Goal: Information Seeking & Learning: Learn about a topic

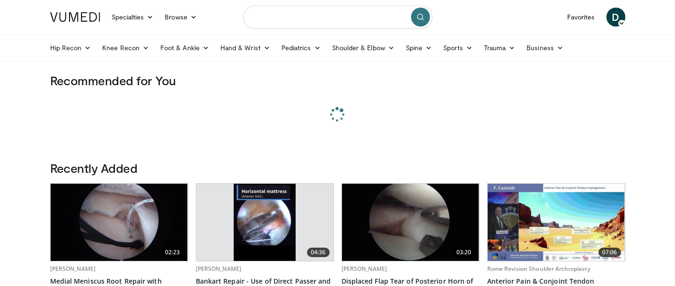
click at [331, 18] on input "Search topics, interventions" at bounding box center [337, 17] width 189 height 23
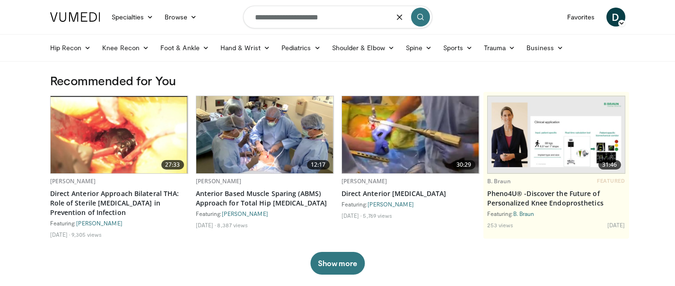
type input "**********"
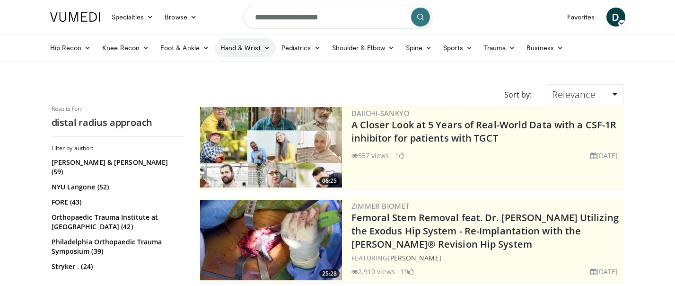
click at [249, 50] on link "Hand & Wrist" at bounding box center [245, 47] width 61 height 19
click at [237, 88] on link "Wrist" at bounding box center [271, 85] width 113 height 15
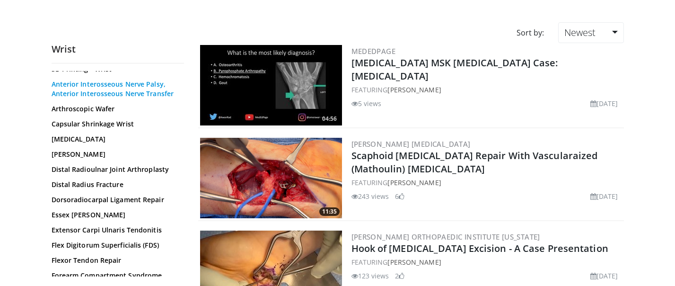
scroll to position [95, 0]
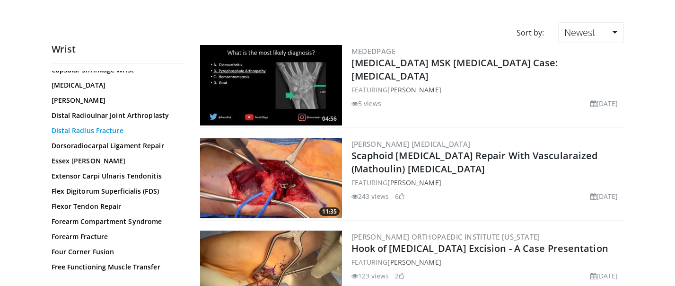
click at [113, 132] on link "Distal Radius Fracture" at bounding box center [116, 130] width 128 height 9
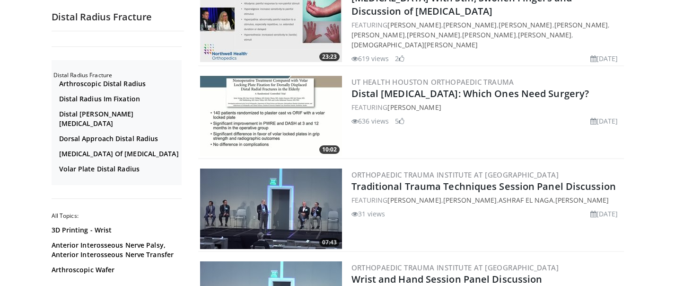
scroll to position [1698, 0]
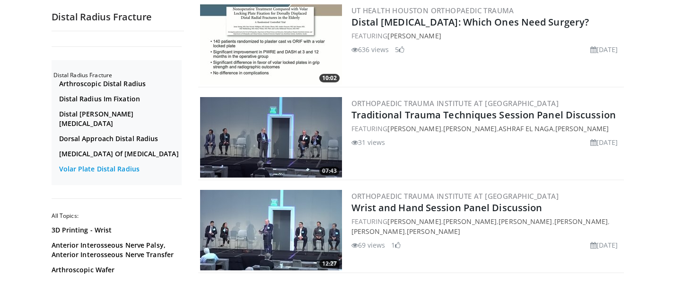
click at [128, 166] on link "Volar Plate Distal Radius" at bounding box center [119, 168] width 120 height 9
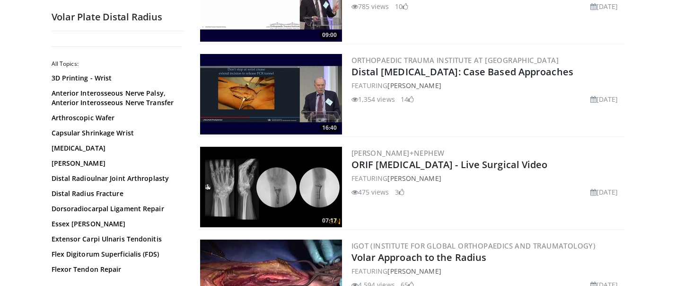
scroll to position [512, 0]
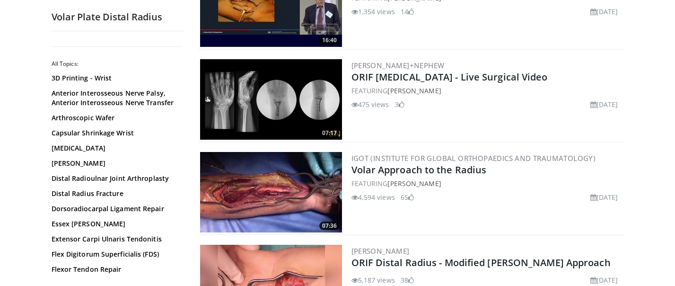
click at [292, 170] on img at bounding box center [271, 192] width 142 height 80
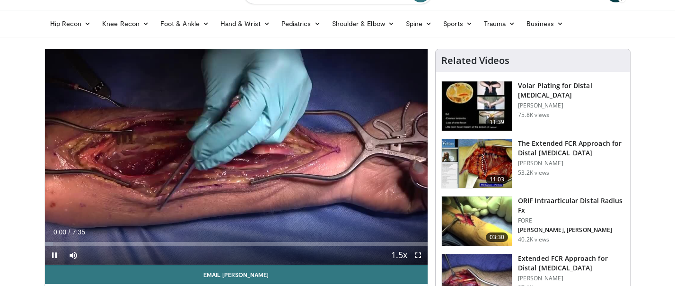
scroll to position [65, 0]
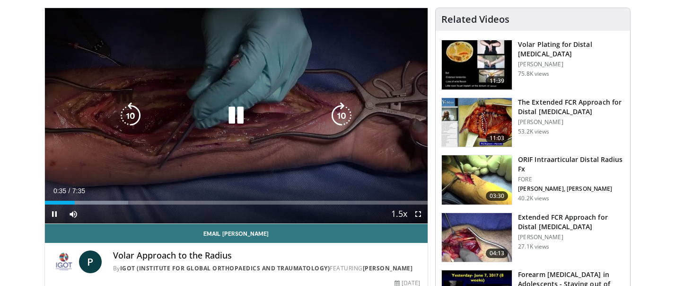
click at [234, 112] on icon "Video Player" at bounding box center [236, 115] width 27 height 27
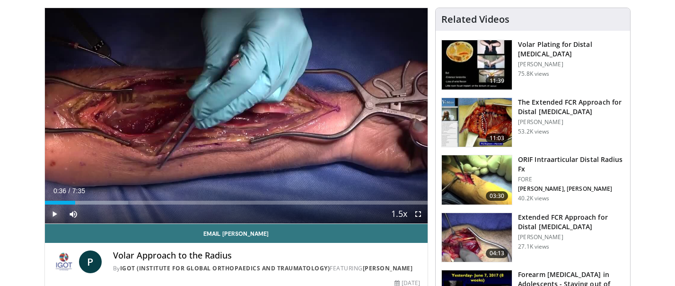
click at [54, 214] on span "Video Player" at bounding box center [54, 213] width 19 height 19
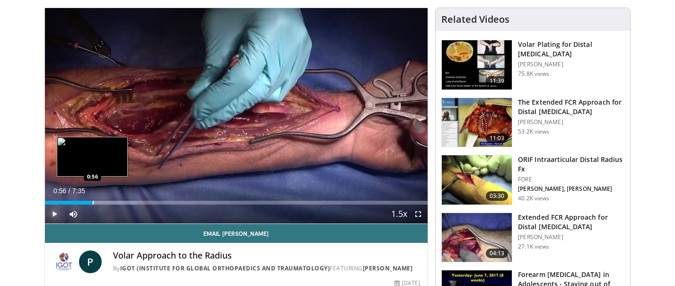
click at [93, 203] on div "Progress Bar" at bounding box center [93, 203] width 1 height 4
click at [88, 201] on div "Progress Bar" at bounding box center [88, 203] width 1 height 4
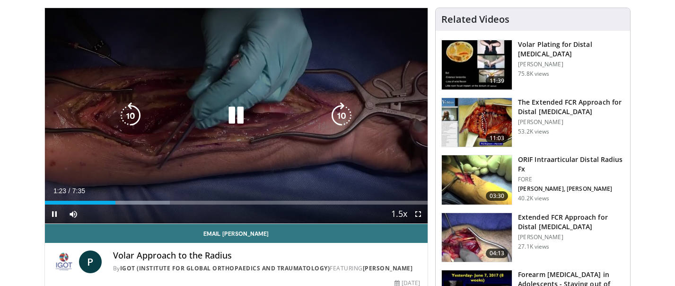
click at [246, 116] on icon "Video Player" at bounding box center [236, 115] width 27 height 27
click at [224, 140] on div "10 seconds Tap to unmute" at bounding box center [236, 115] width 383 height 215
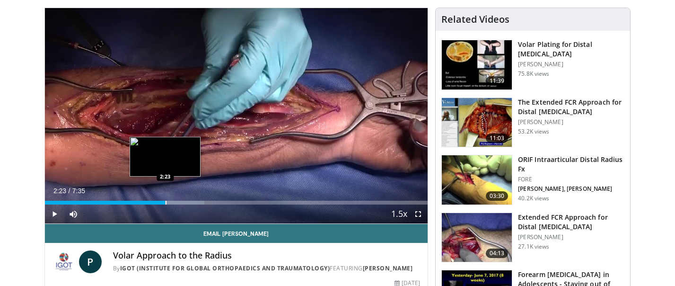
click at [166, 202] on div "Progress Bar" at bounding box center [166, 203] width 1 height 4
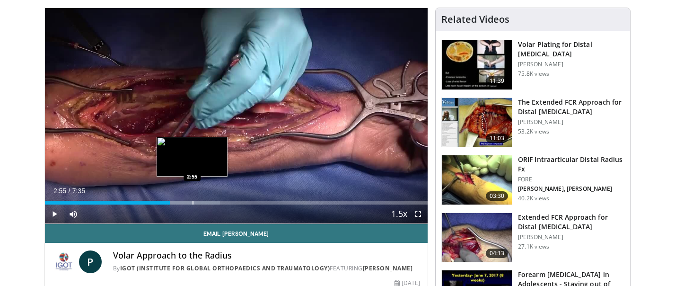
click at [192, 199] on div "Loaded : 45.73% 2:28 2:55" at bounding box center [236, 199] width 383 height 9
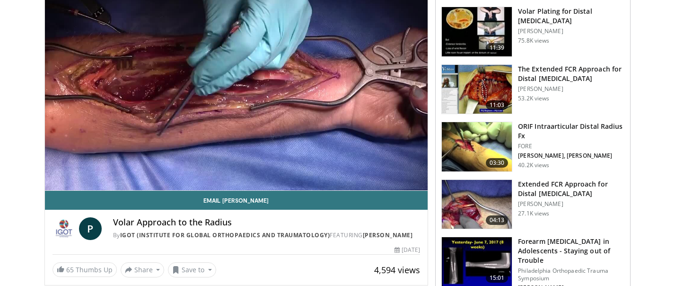
scroll to position [105, 0]
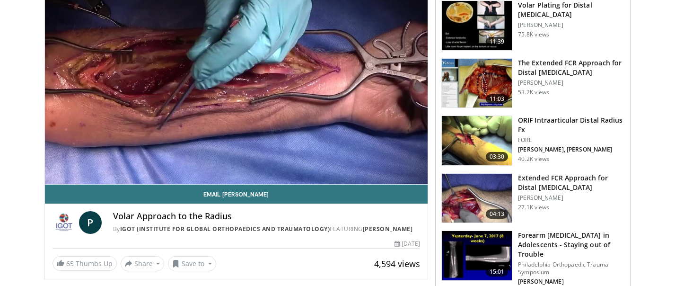
click at [480, 197] on img at bounding box center [477, 198] width 70 height 49
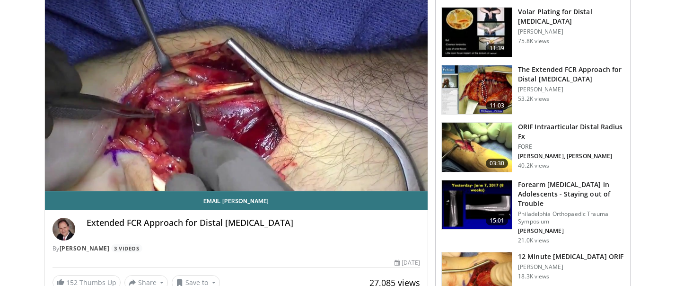
scroll to position [90, 0]
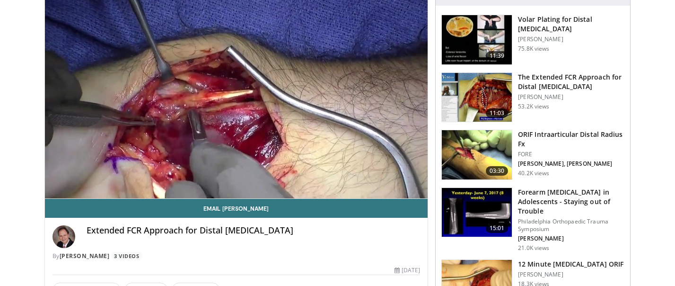
click at [475, 97] on img at bounding box center [477, 97] width 70 height 49
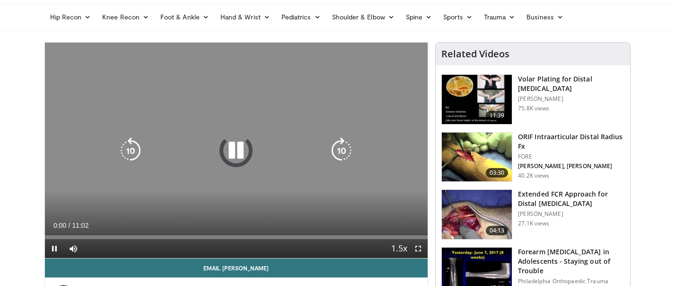
scroll to position [33, 0]
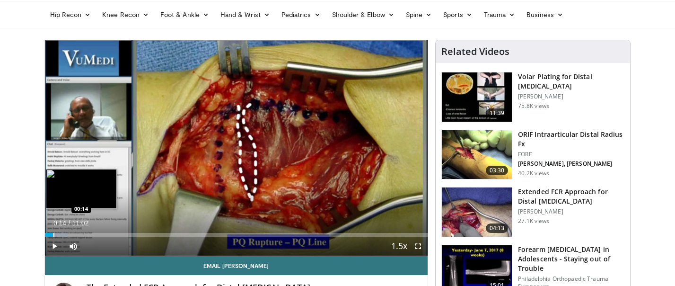
click at [53, 236] on div "Progress Bar" at bounding box center [53, 235] width 1 height 4
click at [62, 235] on div "Progress Bar" at bounding box center [62, 235] width 1 height 4
click at [75, 235] on div "Progress Bar" at bounding box center [75, 235] width 1 height 4
click at [88, 232] on div "Loaded : 18.07% 00:53 01:13" at bounding box center [236, 232] width 383 height 9
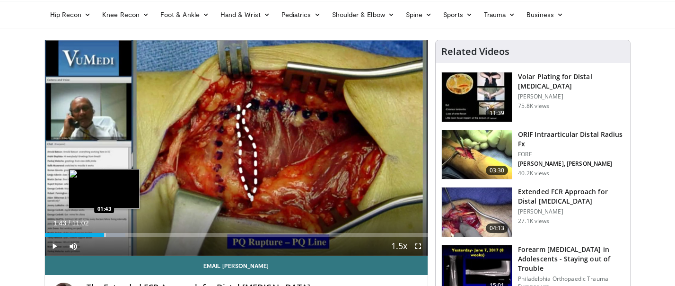
click at [104, 232] on div "Loaded : 21.09% 01:42 01:43" at bounding box center [236, 232] width 383 height 9
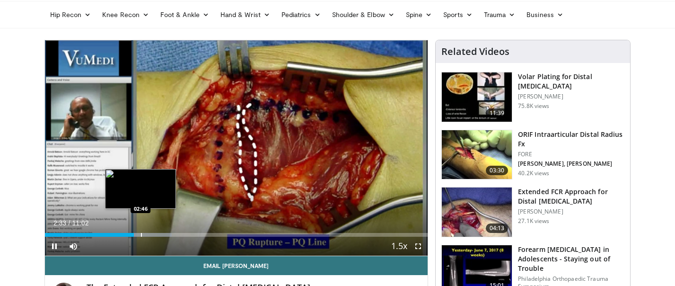
click at [141, 234] on div "Progress Bar" at bounding box center [141, 235] width 1 height 4
click at [149, 236] on div "Progress Bar" at bounding box center [149, 235] width 1 height 4
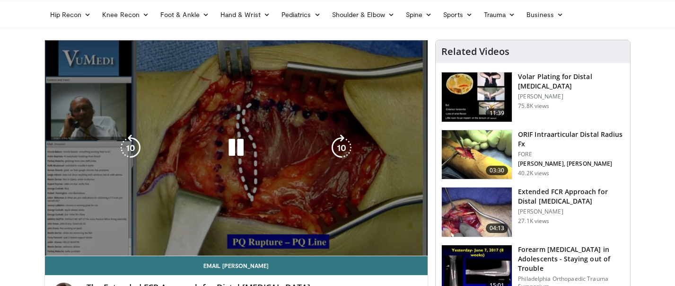
click at [155, 234] on video-js "**********" at bounding box center [236, 148] width 383 height 216
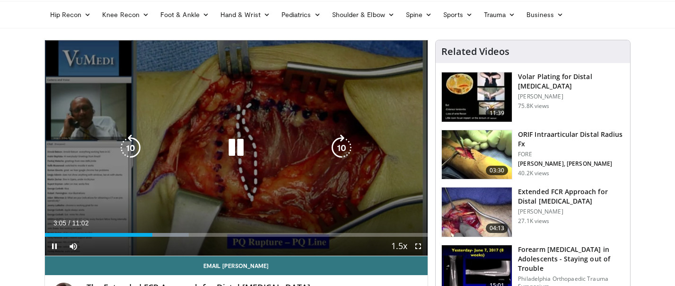
click at [158, 235] on video-js "**********" at bounding box center [236, 148] width 383 height 216
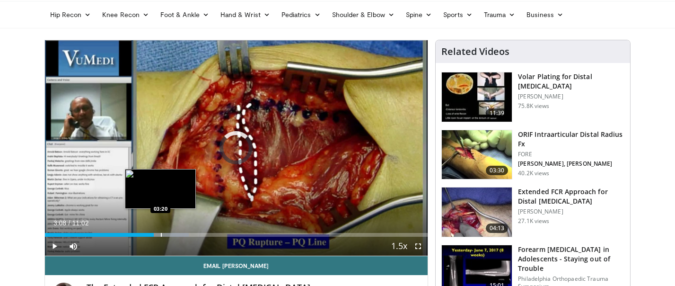
click at [160, 235] on div "Loaded : 37.66% 03:09 03:20" at bounding box center [236, 235] width 383 height 4
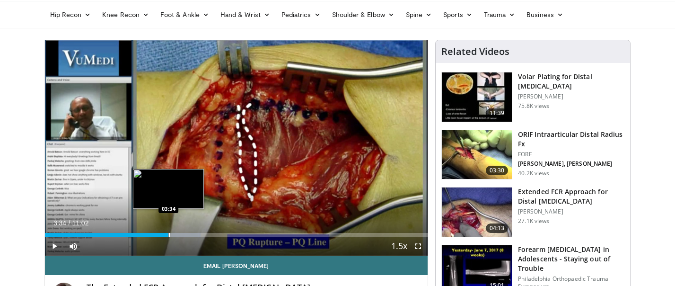
click at [169, 233] on div "Progress Bar" at bounding box center [169, 235] width 1 height 4
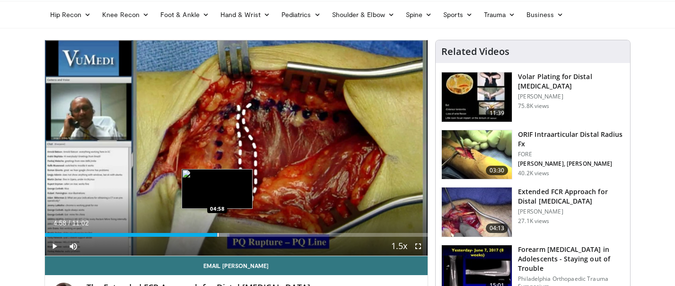
click at [218, 233] on div "Progress Bar" at bounding box center [218, 235] width 1 height 4
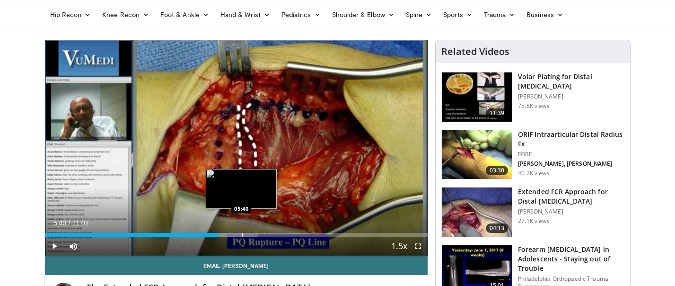
click at [242, 234] on div "Progress Bar" at bounding box center [242, 235] width 1 height 4
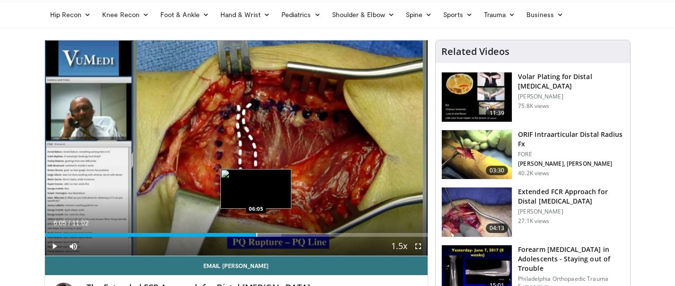
click at [256, 235] on div "Progress Bar" at bounding box center [256, 235] width 1 height 4
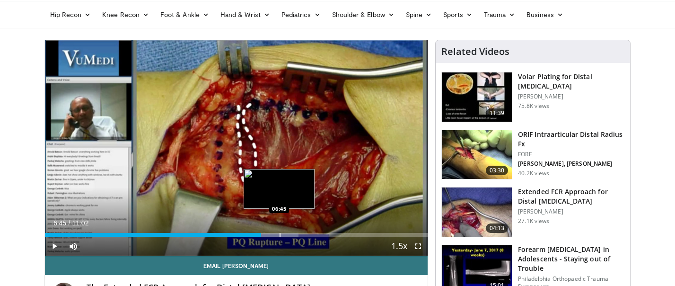
click at [280, 233] on div "Progress Bar" at bounding box center [280, 235] width 1 height 4
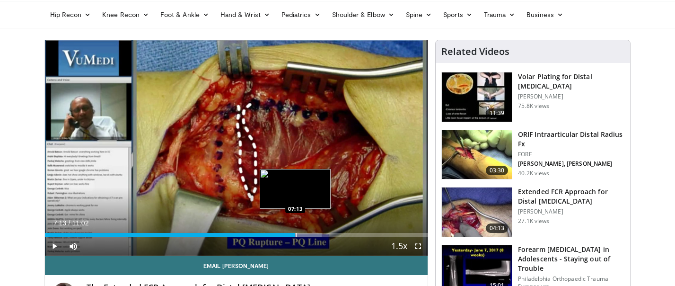
click at [295, 232] on div "Loaded : 72.32% 07:13 07:13" at bounding box center [236, 232] width 383 height 9
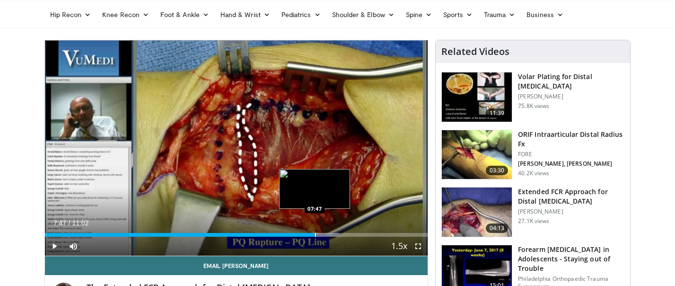
click at [315, 231] on div "Loaded : 76.84% 07:47 07:47" at bounding box center [236, 232] width 383 height 9
click at [307, 232] on div "Loaded : 81.36% 07:53 07:32" at bounding box center [236, 232] width 383 height 9
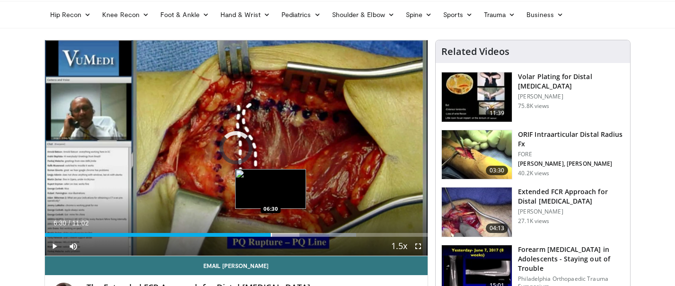
click at [271, 235] on div "Progress Bar" at bounding box center [271, 235] width 1 height 4
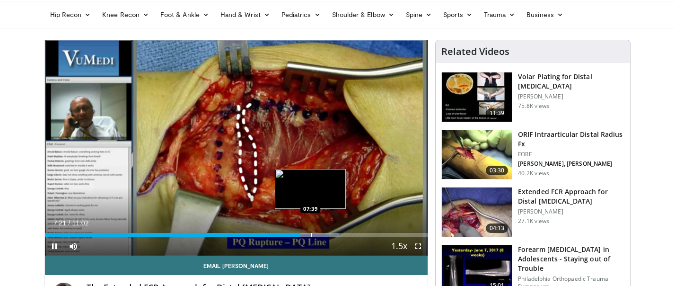
click at [311, 233] on div "Progress Bar" at bounding box center [311, 235] width 1 height 4
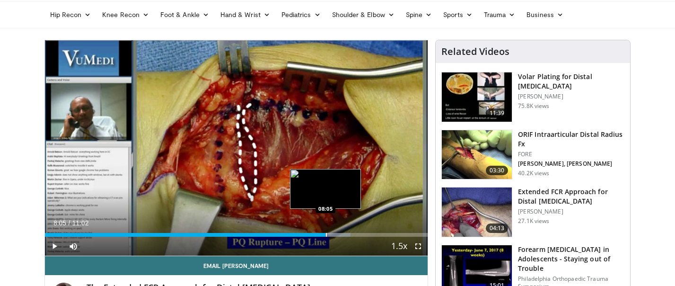
click at [326, 234] on div "Progress Bar" at bounding box center [326, 235] width 1 height 4
click at [343, 232] on div "Loaded : 84.38% 08:35 08:35" at bounding box center [236, 232] width 383 height 9
click at [327, 234] on div "Progress Bar" at bounding box center [327, 235] width 1 height 4
click at [318, 236] on div "08:07" at bounding box center [186, 235] width 282 height 4
click at [314, 234] on div "Progress Bar" at bounding box center [314, 235] width 1 height 4
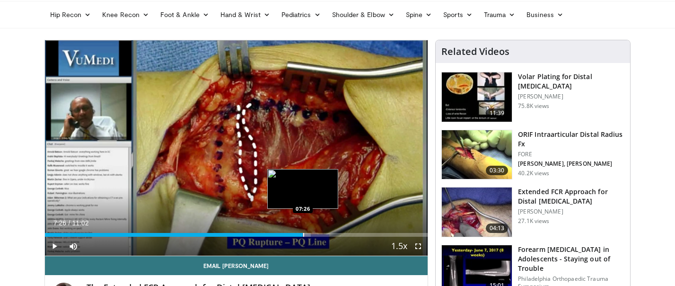
click at [303, 231] on div "Loaded : 69.43% 07:26 07:26" at bounding box center [236, 232] width 383 height 9
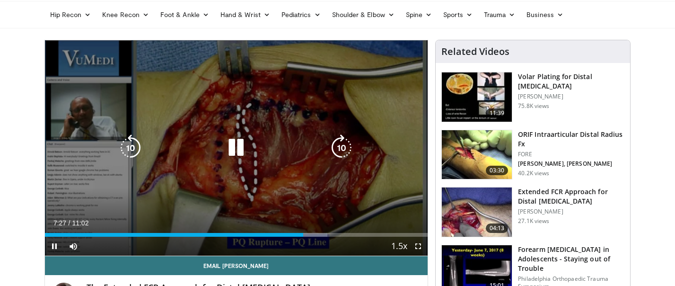
click at [292, 186] on div "10 seconds Tap to unmute" at bounding box center [236, 147] width 383 height 215
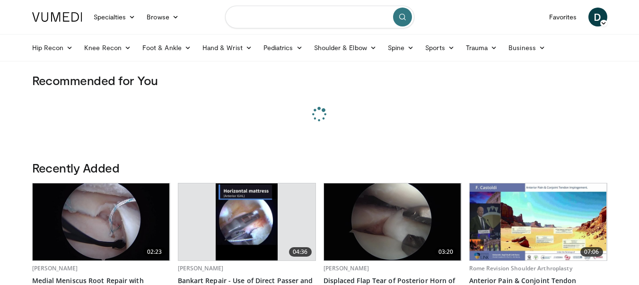
click at [298, 12] on input "Search topics, interventions" at bounding box center [319, 17] width 189 height 23
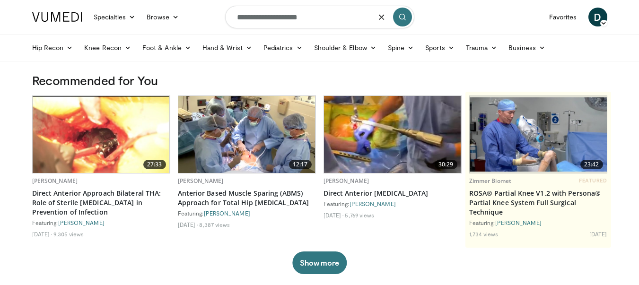
type input "**********"
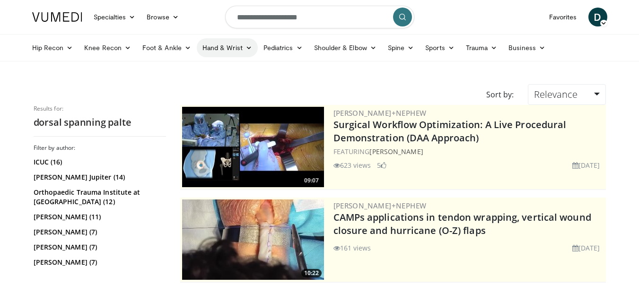
click at [226, 43] on link "Hand & Wrist" at bounding box center [227, 47] width 61 height 19
click at [231, 82] on link "Wrist" at bounding box center [253, 85] width 113 height 15
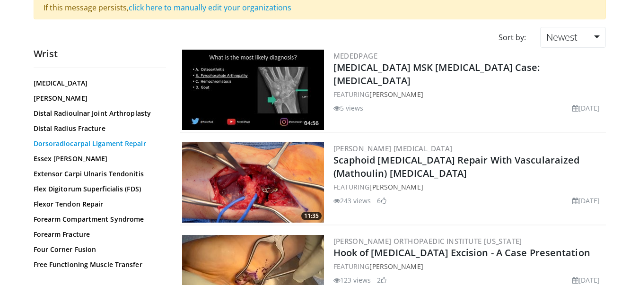
scroll to position [110, 0]
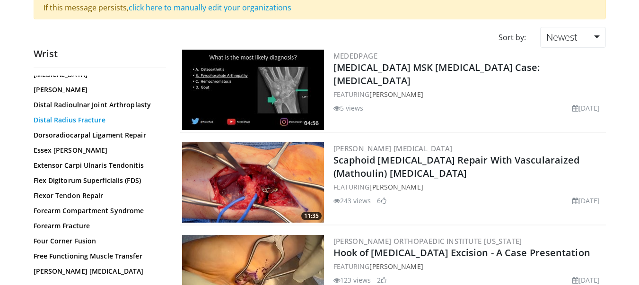
click at [84, 124] on link "Distal Radius Fracture" at bounding box center [98, 119] width 128 height 9
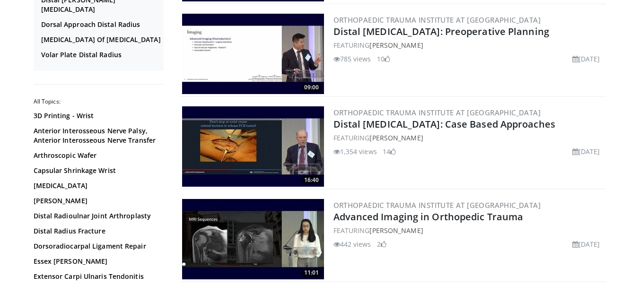
scroll to position [2261, 0]
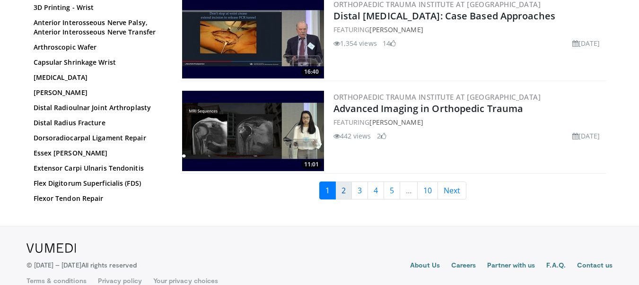
click at [345, 182] on link "2" at bounding box center [344, 191] width 17 height 18
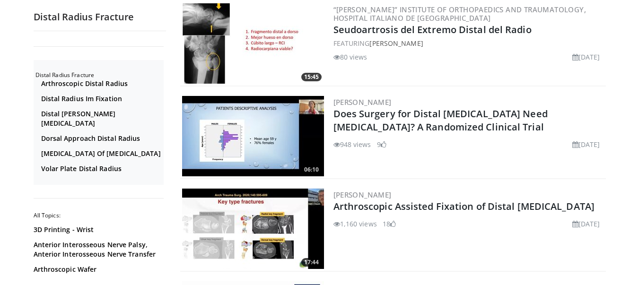
scroll to position [1978, 0]
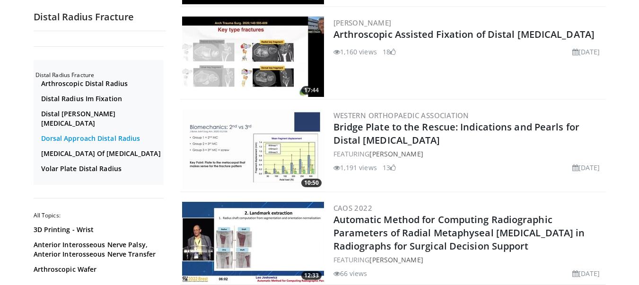
click at [106, 134] on link "Dorsal Approach Distal Radius" at bounding box center [101, 138] width 120 height 9
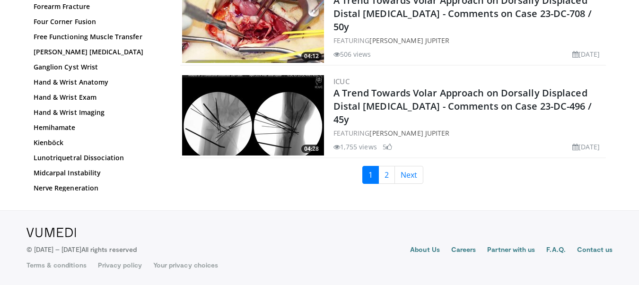
scroll to position [2256, 0]
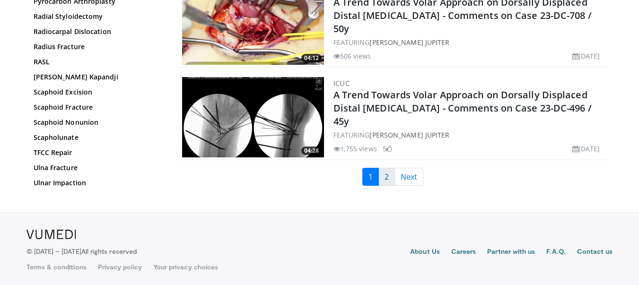
click at [385, 179] on link "2" at bounding box center [387, 177] width 17 height 18
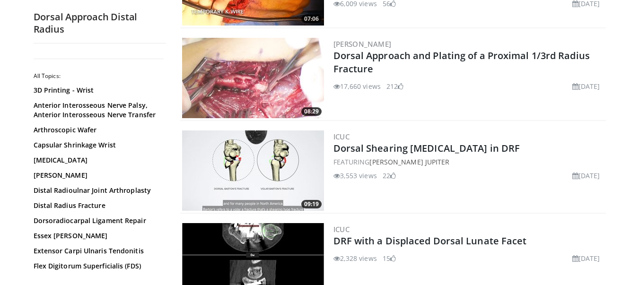
scroll to position [641, 0]
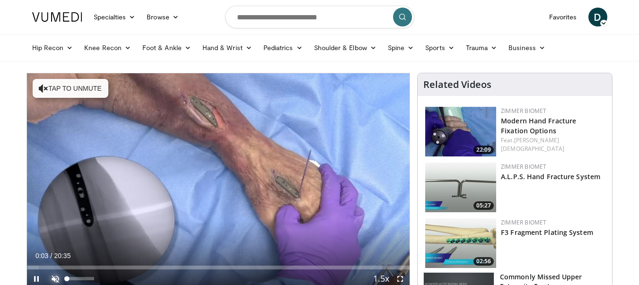
click at [52, 274] on span "Video Player" at bounding box center [55, 279] width 19 height 19
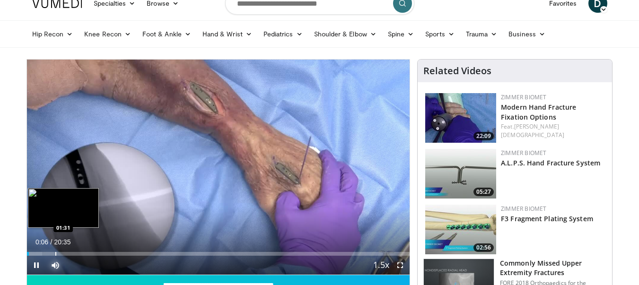
scroll to position [17, 0]
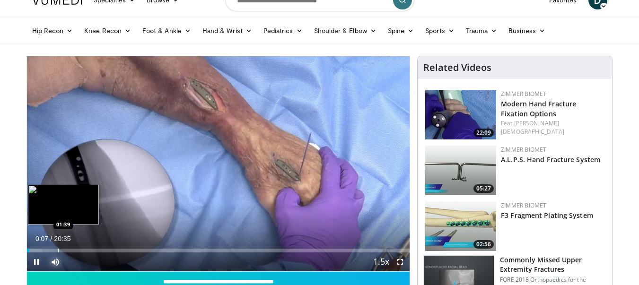
click at [58, 249] on div "Progress Bar" at bounding box center [58, 251] width 1 height 4
click at [70, 250] on div "Progress Bar" at bounding box center [70, 251] width 1 height 4
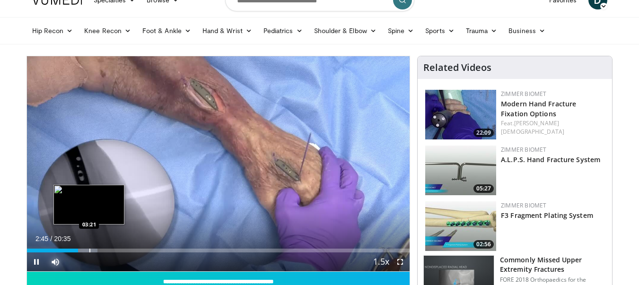
click at [89, 251] on div "Progress Bar" at bounding box center [89, 251] width 1 height 4
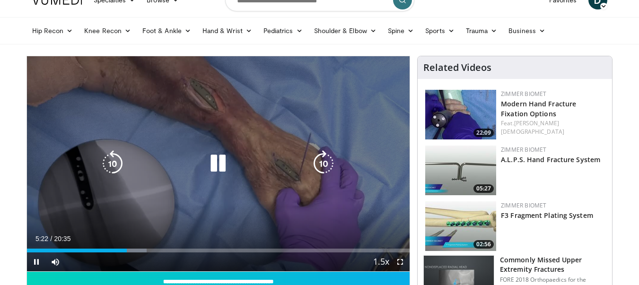
click at [218, 157] on icon "Video Player" at bounding box center [218, 163] width 27 height 27
click at [268, 130] on div "10 seconds Tap to unmute" at bounding box center [218, 163] width 383 height 215
click at [334, 128] on div "10 seconds Tap to unmute" at bounding box center [218, 163] width 383 height 215
click at [257, 159] on div "Video Player" at bounding box center [218, 163] width 230 height 19
click at [217, 163] on icon "Video Player" at bounding box center [218, 163] width 27 height 27
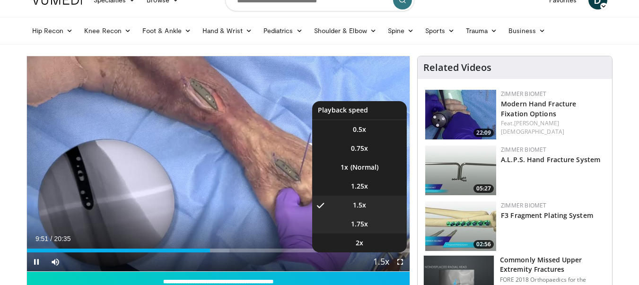
click at [364, 221] on span "1.75x" at bounding box center [359, 224] width 17 height 9
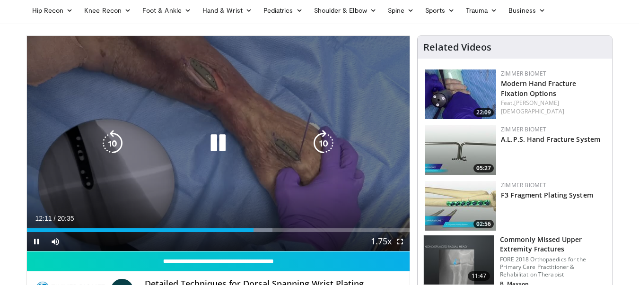
scroll to position [52, 0]
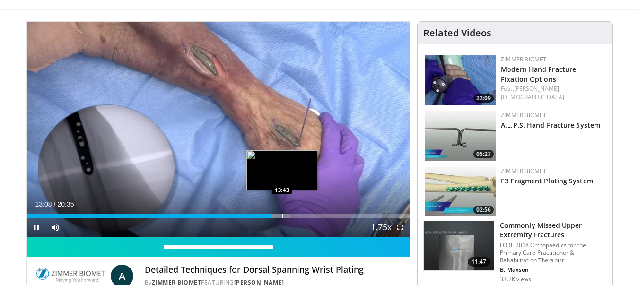
click at [283, 217] on div "Progress Bar" at bounding box center [283, 216] width 1 height 4
click at [292, 215] on div "Progress Bar" at bounding box center [292, 216] width 1 height 4
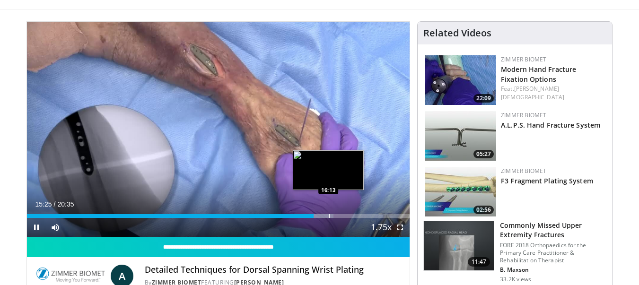
click at [329, 216] on div "Progress Bar" at bounding box center [329, 216] width 1 height 4
click at [336, 216] on div "Progress Bar" at bounding box center [336, 216] width 1 height 4
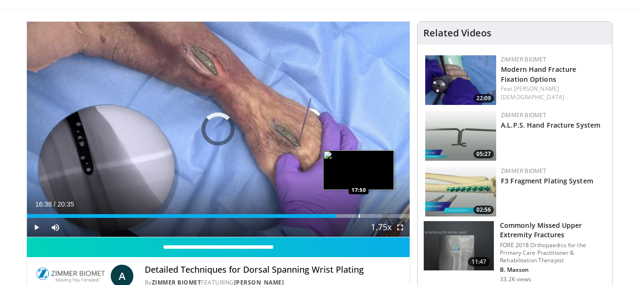
click at [359, 215] on div "Progress Bar" at bounding box center [359, 216] width 1 height 4
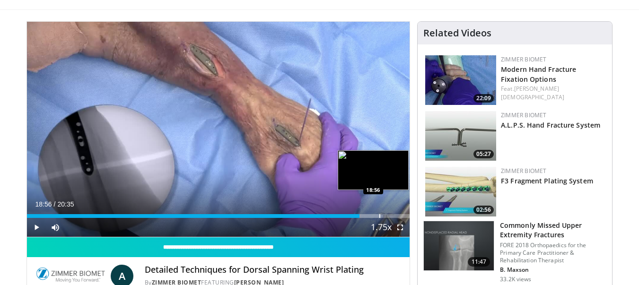
click at [379, 212] on div "Loaded : 92.26% 18:56 18:56" at bounding box center [218, 213] width 383 height 9
click at [390, 211] on div "Loaded : 93.88% 18:57 19:31" at bounding box center [218, 213] width 383 height 9
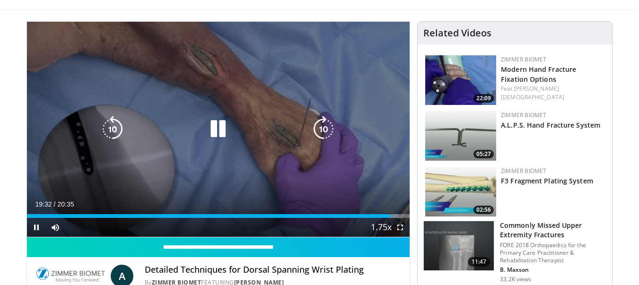
click at [359, 150] on div "10 seconds Tap to unmute" at bounding box center [218, 129] width 383 height 215
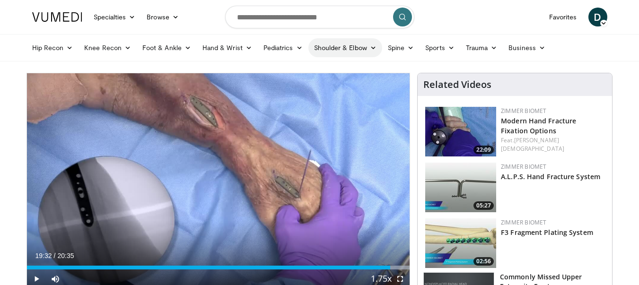
click at [343, 50] on link "Shoulder & Elbow" at bounding box center [346, 47] width 74 height 19
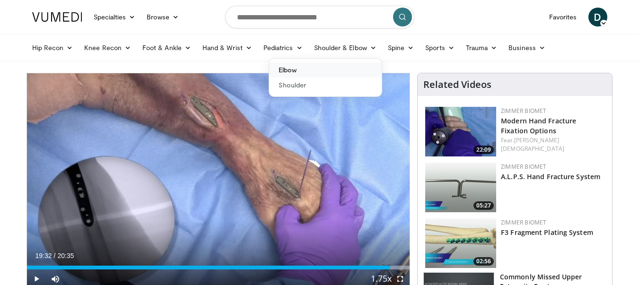
click at [303, 74] on link "Elbow" at bounding box center [325, 69] width 113 height 15
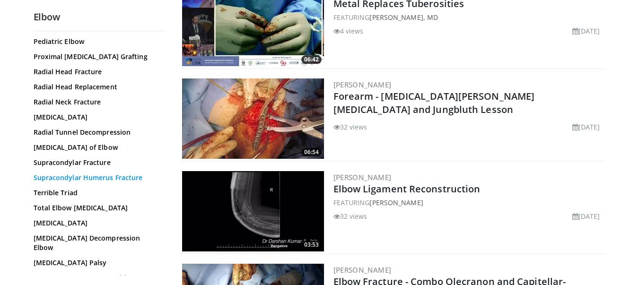
scroll to position [740, 0]
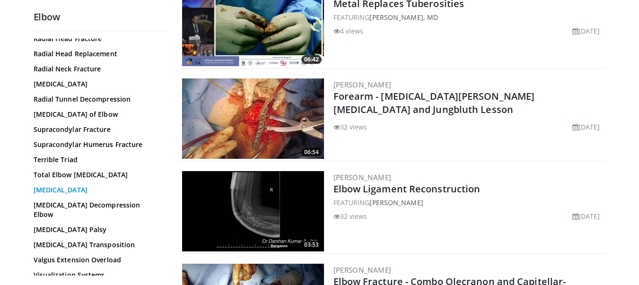
click at [80, 195] on link "[MEDICAL_DATA]" at bounding box center [98, 190] width 128 height 9
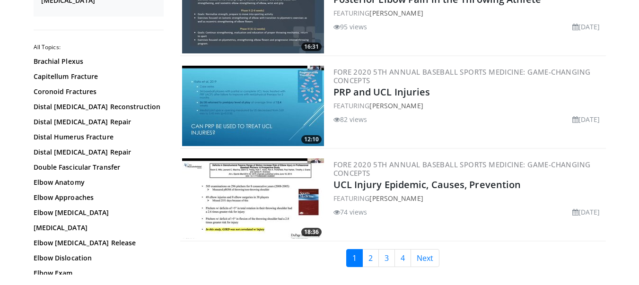
scroll to position [2238, 0]
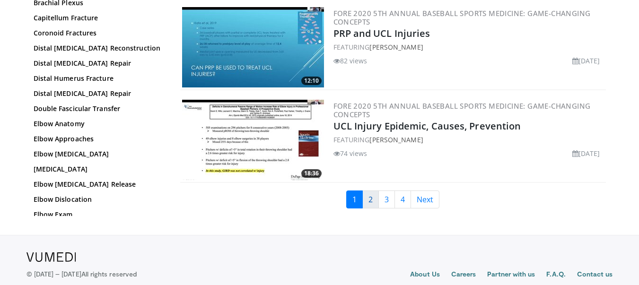
click at [366, 198] on link "2" at bounding box center [370, 200] width 17 height 18
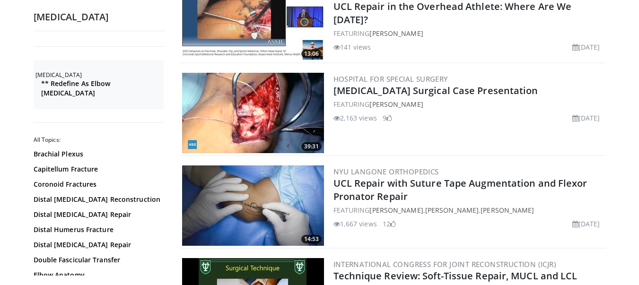
scroll to position [523, 0]
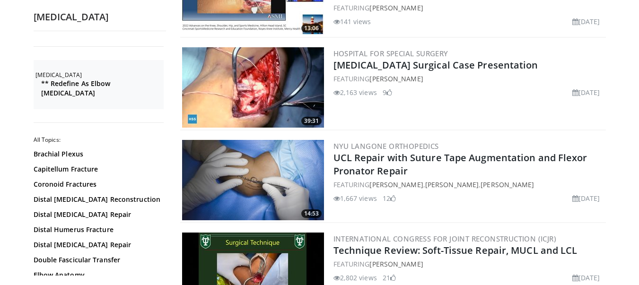
click at [275, 189] on img at bounding box center [253, 180] width 142 height 80
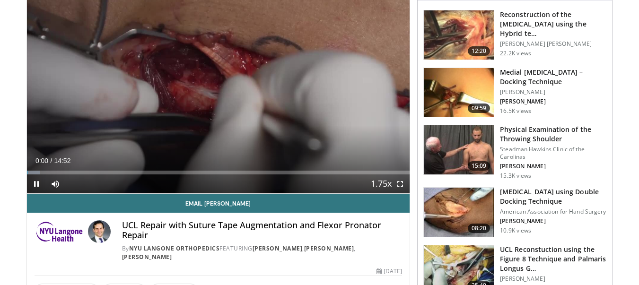
scroll to position [97, 0]
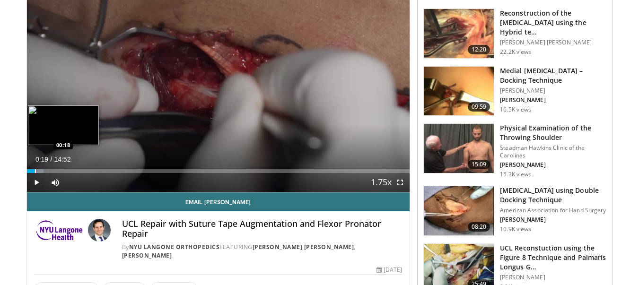
click at [35, 171] on div "Progress Bar" at bounding box center [35, 171] width 1 height 4
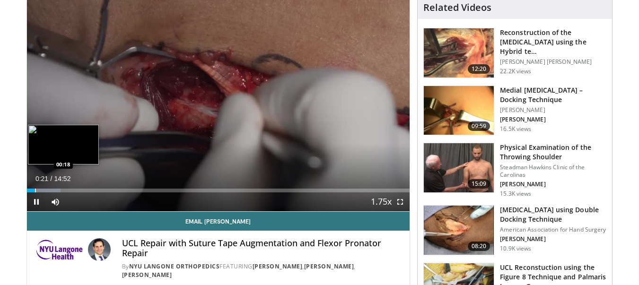
scroll to position [76, 0]
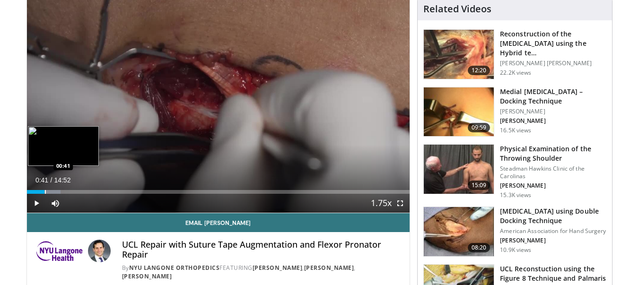
click at [44, 189] on div "Loaded : 8.88% 00:41 00:41" at bounding box center [218, 189] width 383 height 9
click at [60, 191] on div "Loaded : 12.22% 01:18 01:18" at bounding box center [218, 192] width 383 height 4
click at [71, 191] on div "Progress Bar" at bounding box center [71, 192] width 1 height 4
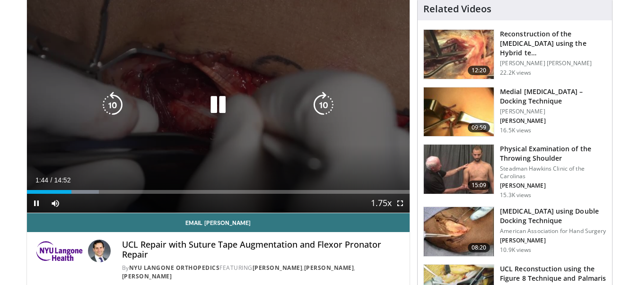
click at [135, 36] on div "10 seconds Tap to unmute" at bounding box center [218, 105] width 383 height 215
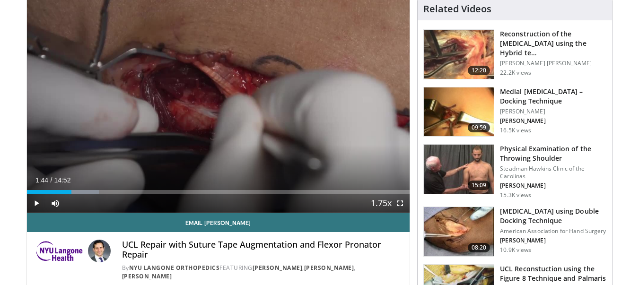
click at [145, 53] on div "10 seconds Tap to unmute" at bounding box center [218, 105] width 383 height 215
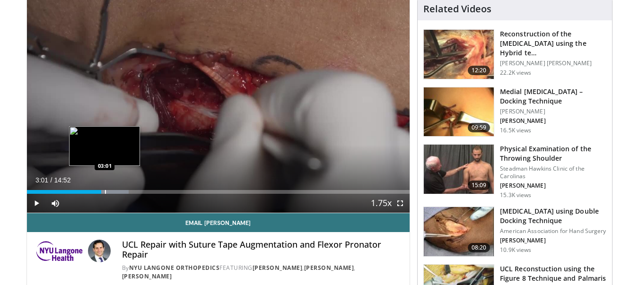
click at [105, 192] on div "Progress Bar" at bounding box center [105, 192] width 1 height 4
click at [111, 192] on div "Progress Bar" at bounding box center [111, 192] width 1 height 4
click at [118, 192] on div "Progress Bar" at bounding box center [118, 192] width 1 height 4
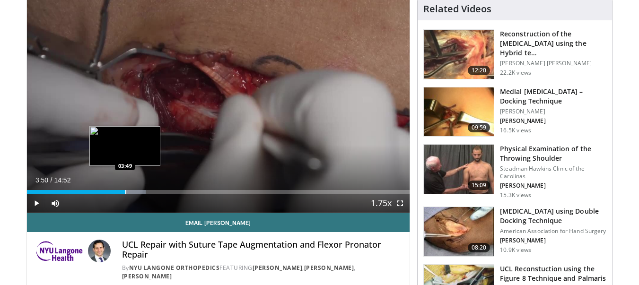
click at [125, 192] on div "Progress Bar" at bounding box center [125, 192] width 1 height 4
click at [132, 194] on div "Progress Bar" at bounding box center [132, 192] width 1 height 4
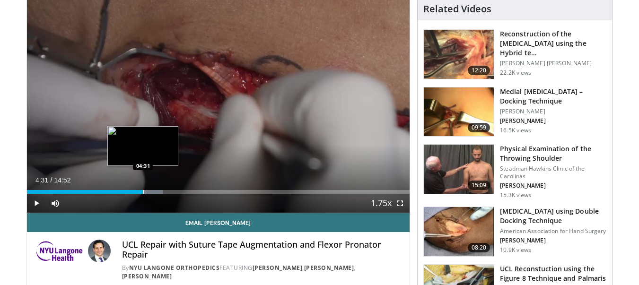
click at [143, 192] on div "Progress Bar" at bounding box center [143, 192] width 1 height 4
click at [150, 193] on div "Progress Bar" at bounding box center [150, 192] width 1 height 4
click at [158, 193] on div "Progress Bar" at bounding box center [157, 192] width 1 height 4
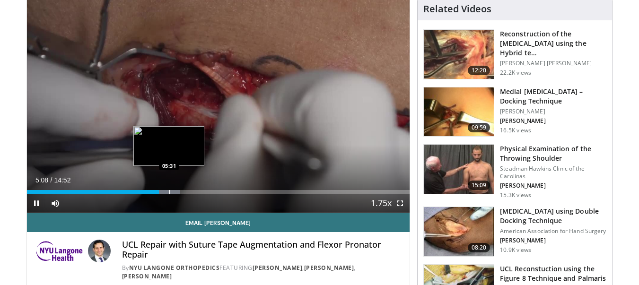
click at [169, 193] on div "Progress Bar" at bounding box center [169, 192] width 1 height 4
click at [176, 193] on div "Progress Bar" at bounding box center [176, 192] width 1 height 4
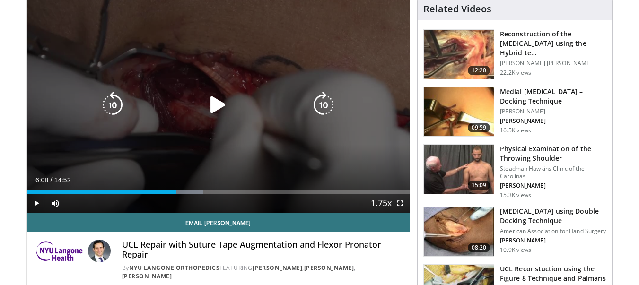
click at [185, 192] on div "Progress Bar" at bounding box center [183, 192] width 40 height 4
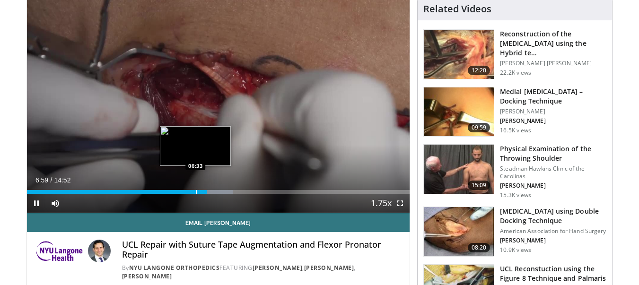
click at [196, 192] on div "Progress Bar" at bounding box center [196, 192] width 1 height 4
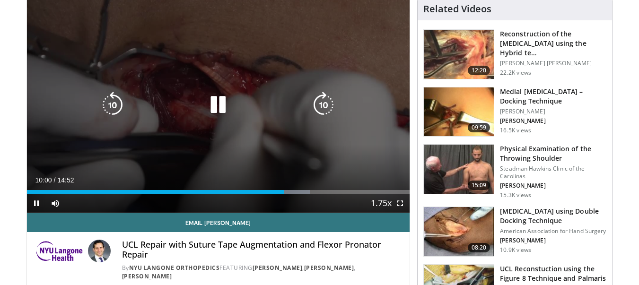
click at [214, 107] on icon "Video Player" at bounding box center [218, 105] width 27 height 27
